Goal: Task Accomplishment & Management: Complete application form

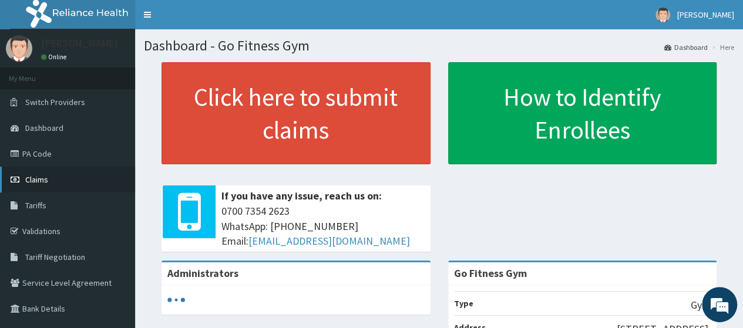
click at [39, 180] on span "Claims" at bounding box center [36, 179] width 23 height 11
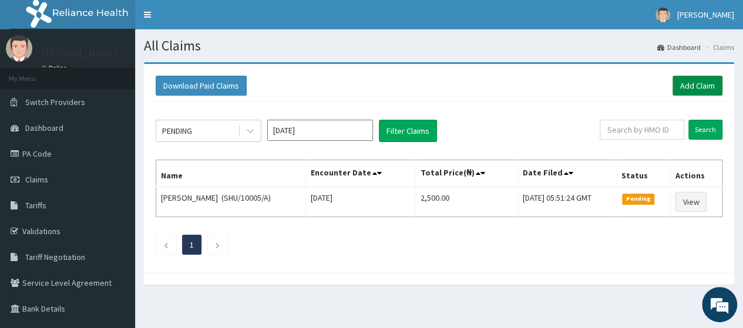
click at [683, 86] on link "Add Claim" at bounding box center [697, 86] width 50 height 20
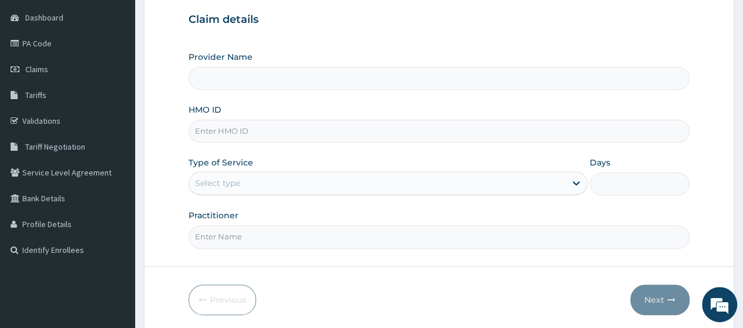
scroll to position [130, 0]
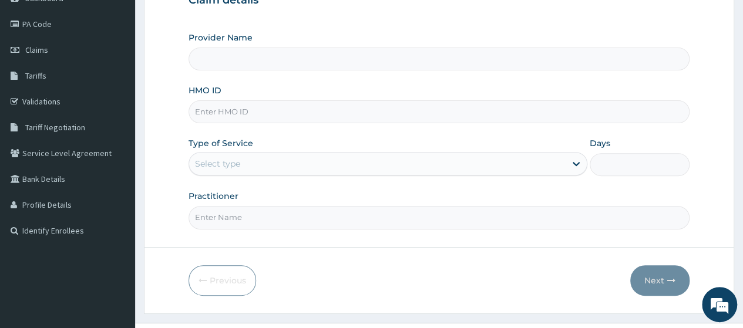
click at [267, 114] on input "HMO ID" at bounding box center [438, 111] width 501 height 23
type input "Go Fitness Gym"
type input "1"
type input "COK/10033/A"
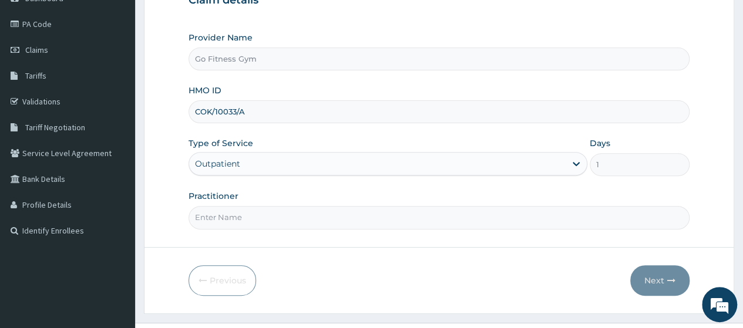
click at [271, 223] on input "Practitioner" at bounding box center [438, 217] width 501 height 23
type input "Gofitness centre"
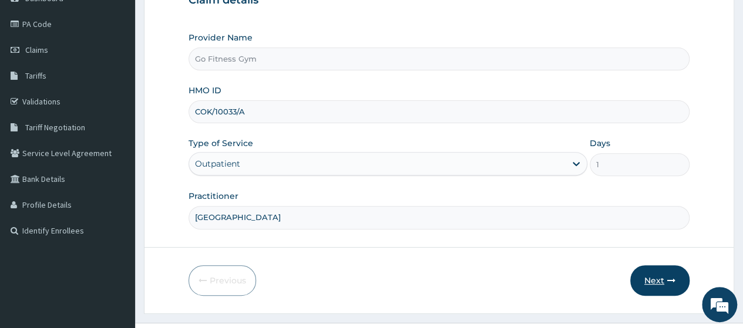
click at [654, 281] on button "Next" at bounding box center [659, 280] width 59 height 31
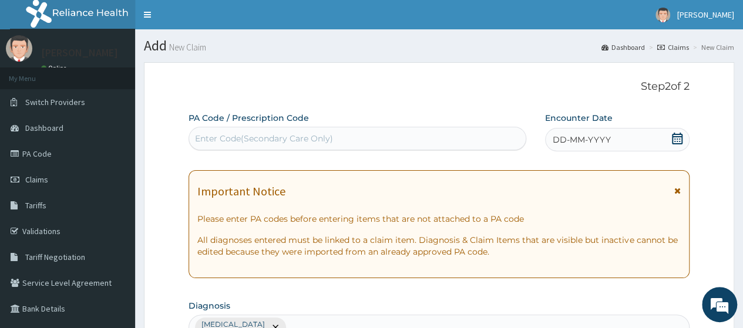
click at [345, 137] on div "Enter Code(Secondary Care Only)" at bounding box center [357, 138] width 336 height 19
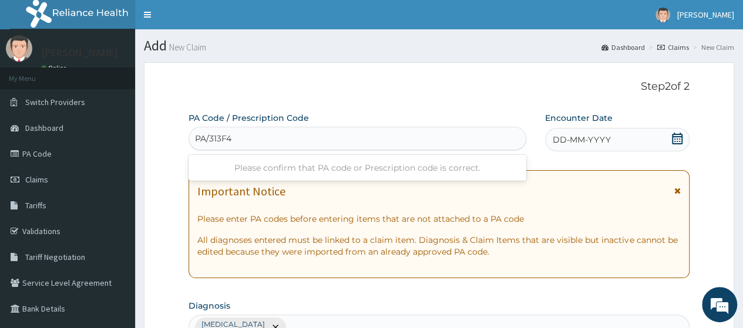
type input "PA/313F48"
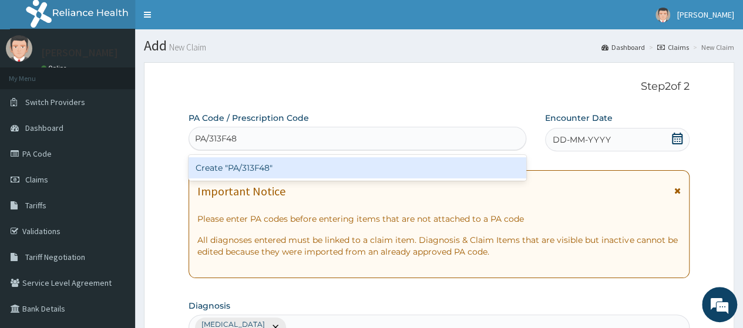
click at [359, 165] on div "Create "PA/313F48"" at bounding box center [356, 167] width 337 height 21
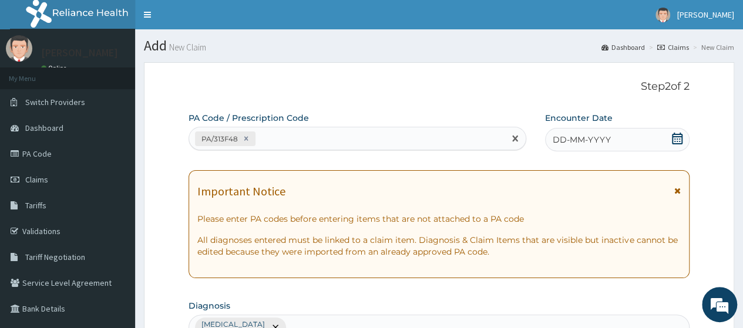
click at [676, 137] on icon at bounding box center [677, 139] width 11 height 12
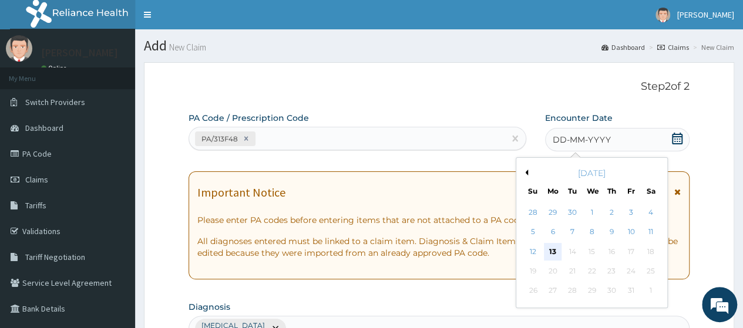
click at [552, 248] on div "13" at bounding box center [553, 252] width 18 height 18
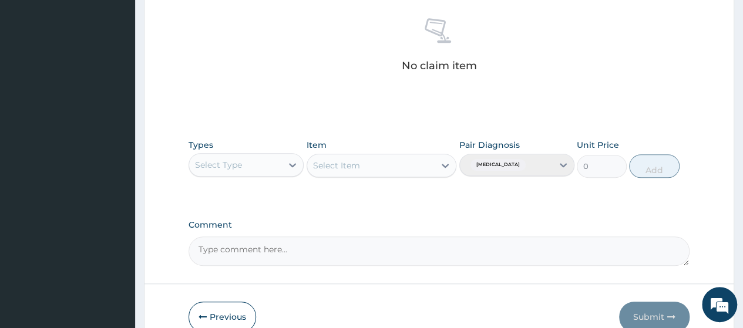
scroll to position [516, 0]
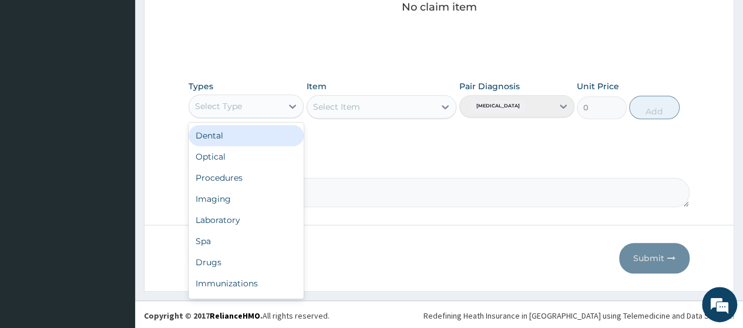
click at [250, 100] on div "Select Type" at bounding box center [235, 106] width 93 height 19
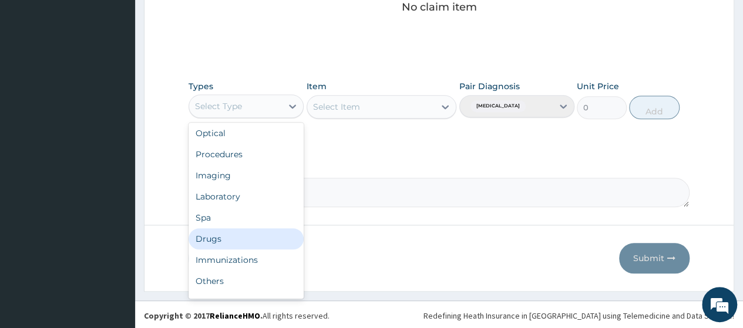
scroll to position [40, 0]
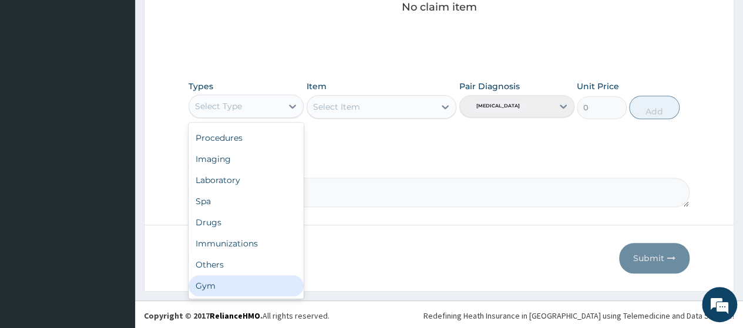
click at [244, 288] on div "Gym" at bounding box center [245, 285] width 115 height 21
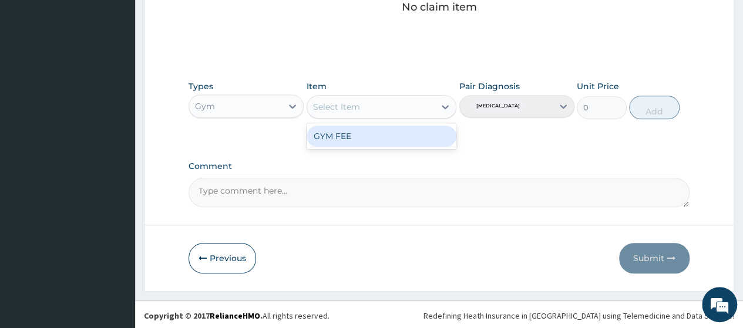
click at [421, 107] on div "Select Item" at bounding box center [371, 106] width 128 height 19
click at [401, 143] on div "GYM FEE" at bounding box center [382, 136] width 150 height 21
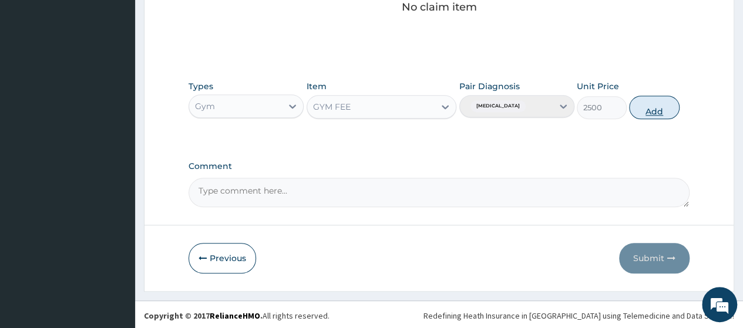
click at [652, 113] on button "Add" at bounding box center [654, 107] width 50 height 23
type input "0"
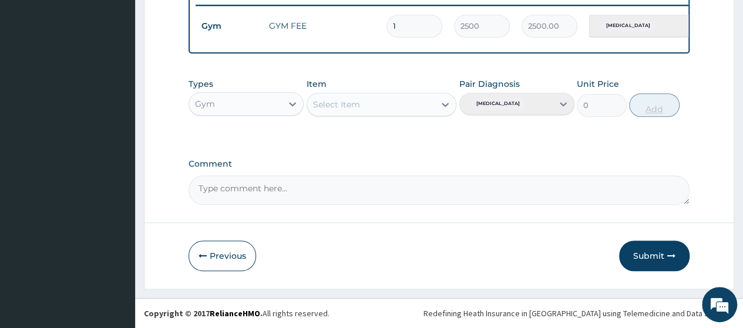
scroll to position [470, 0]
click at [654, 250] on button "Submit" at bounding box center [654, 256] width 70 height 31
